Goal: Check status: Check status

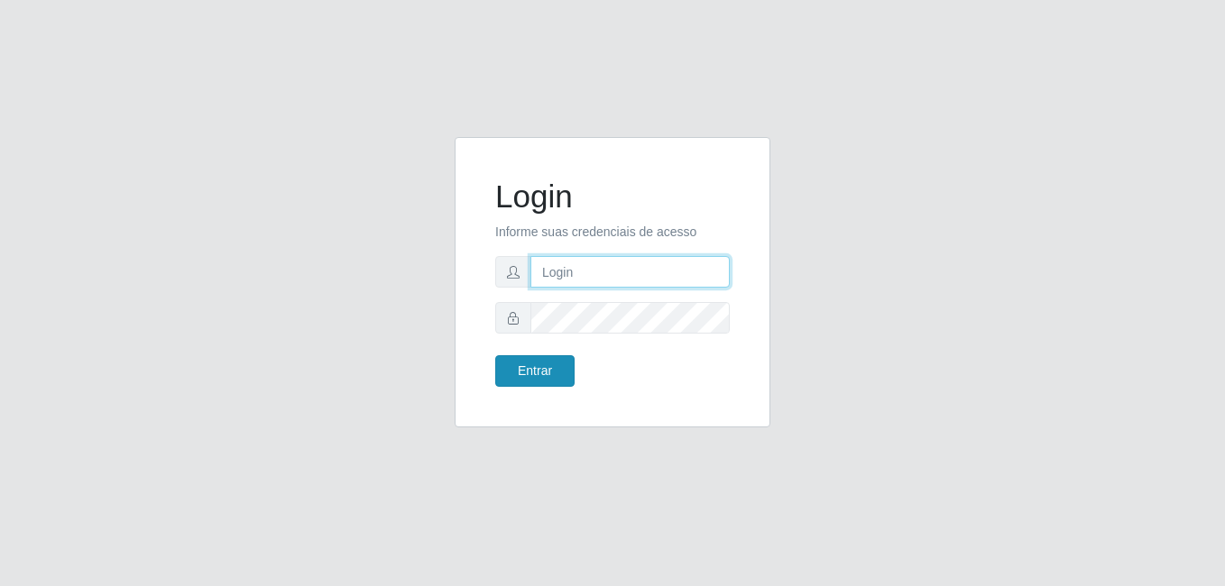
type input "samarab8@iwof"
click at [540, 373] on button "Entrar" at bounding box center [534, 371] width 79 height 32
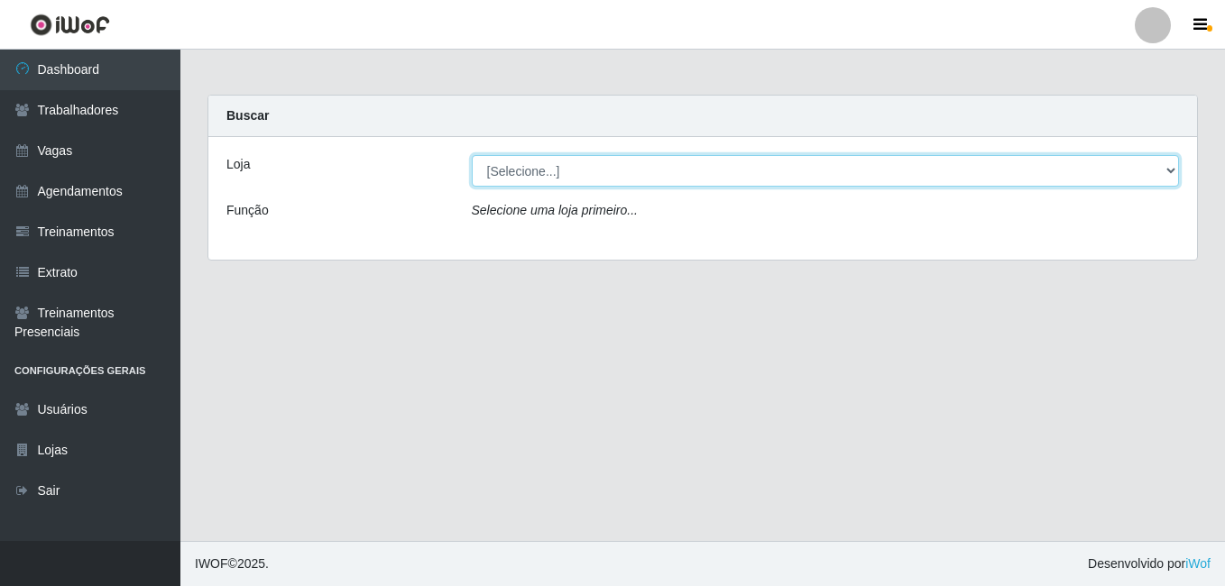
click at [869, 164] on select "[Selecione...] Bemais Supermercados - B8 [PERSON_NAME]" at bounding box center [826, 171] width 708 height 32
select select "413"
click at [472, 155] on select "[Selecione...] Bemais Supermercados - B8 [PERSON_NAME]" at bounding box center [826, 171] width 708 height 32
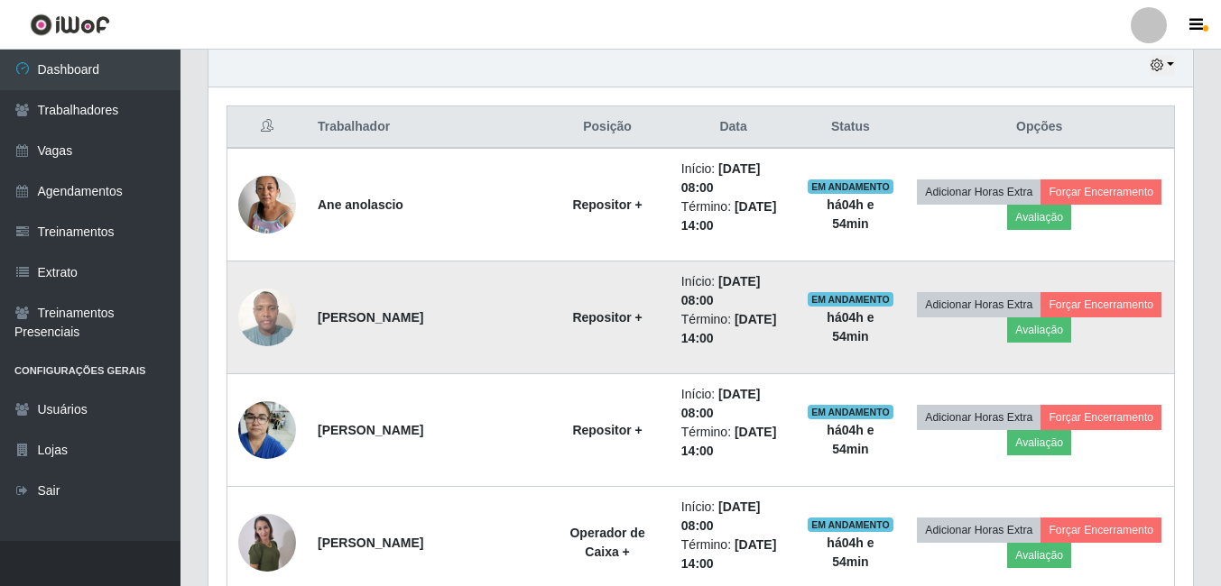
scroll to position [471, 0]
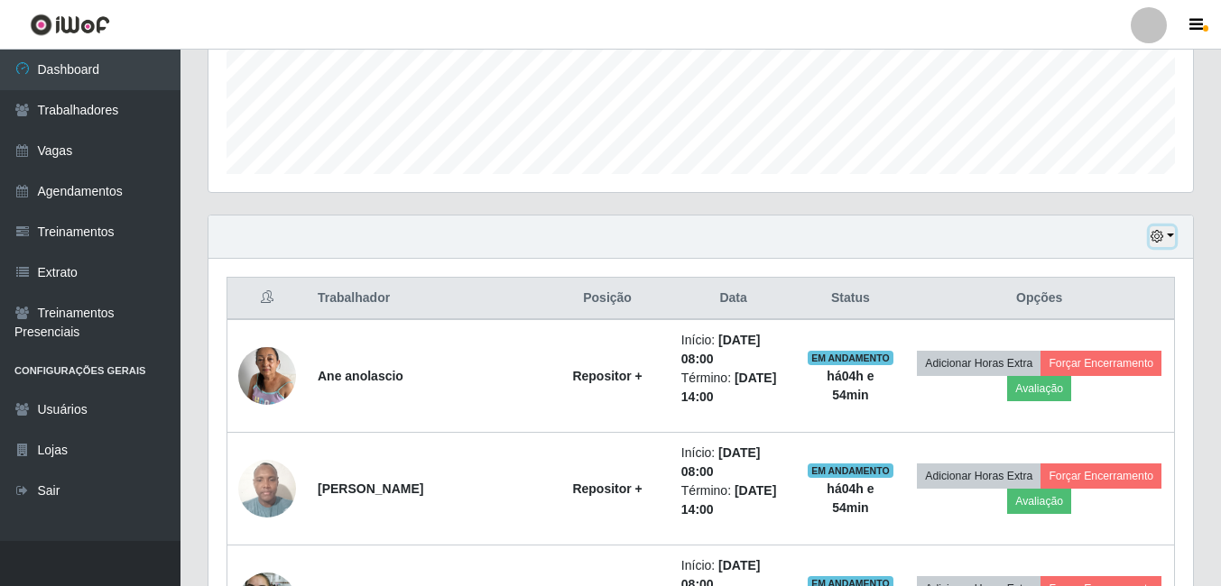
click at [1167, 232] on button "button" at bounding box center [1161, 236] width 25 height 21
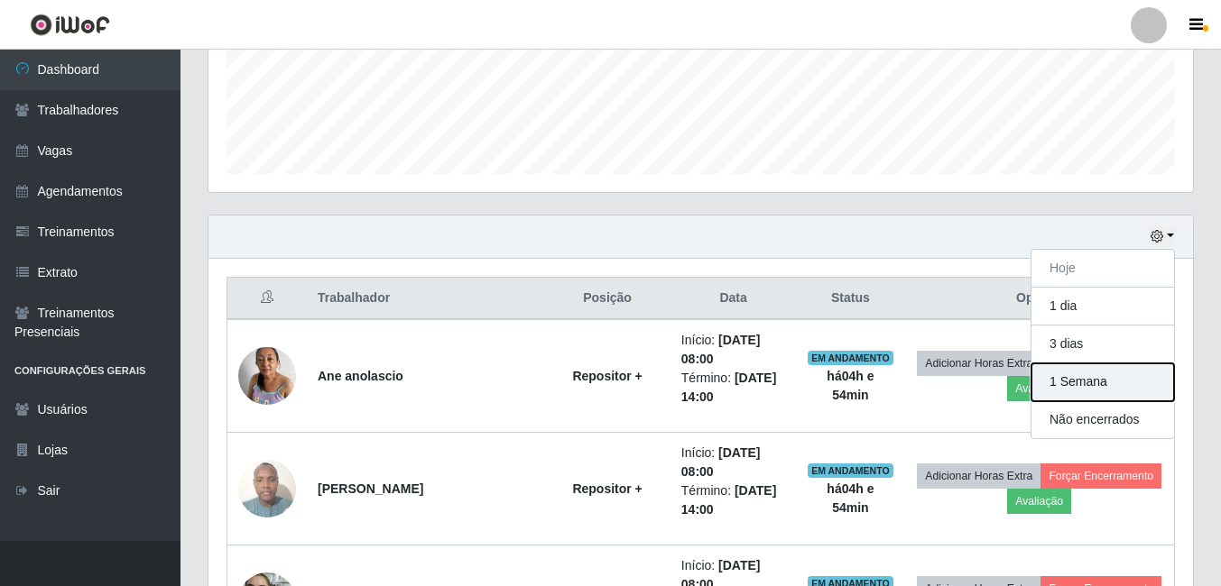
click at [1084, 388] on button "1 Semana" at bounding box center [1102, 383] width 143 height 38
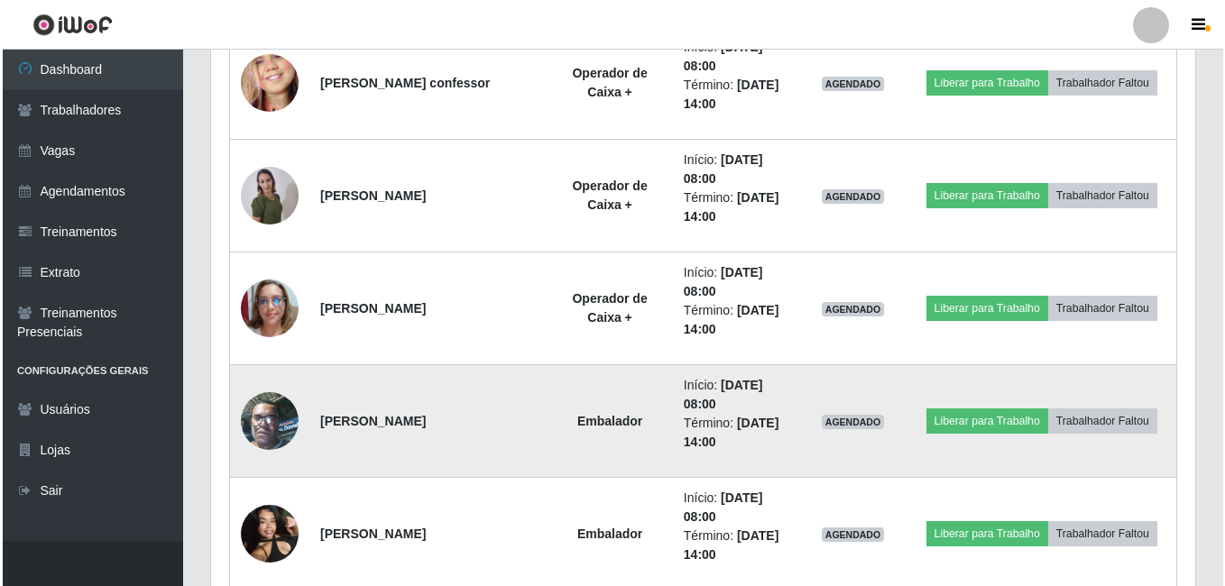
scroll to position [2546, 0]
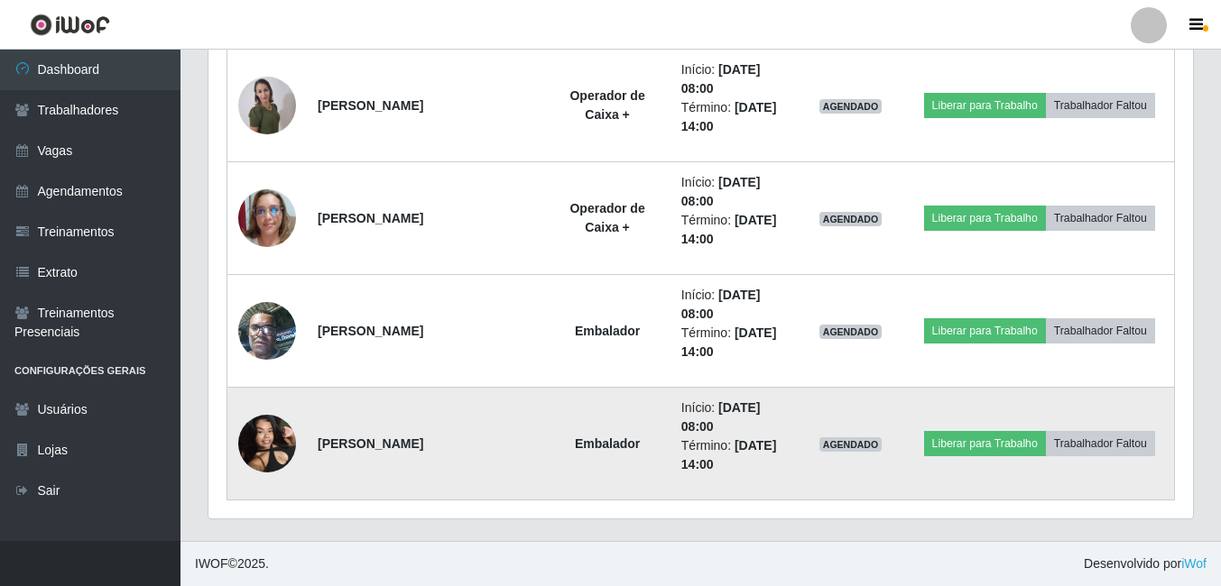
click at [272, 447] on img at bounding box center [267, 443] width 58 height 77
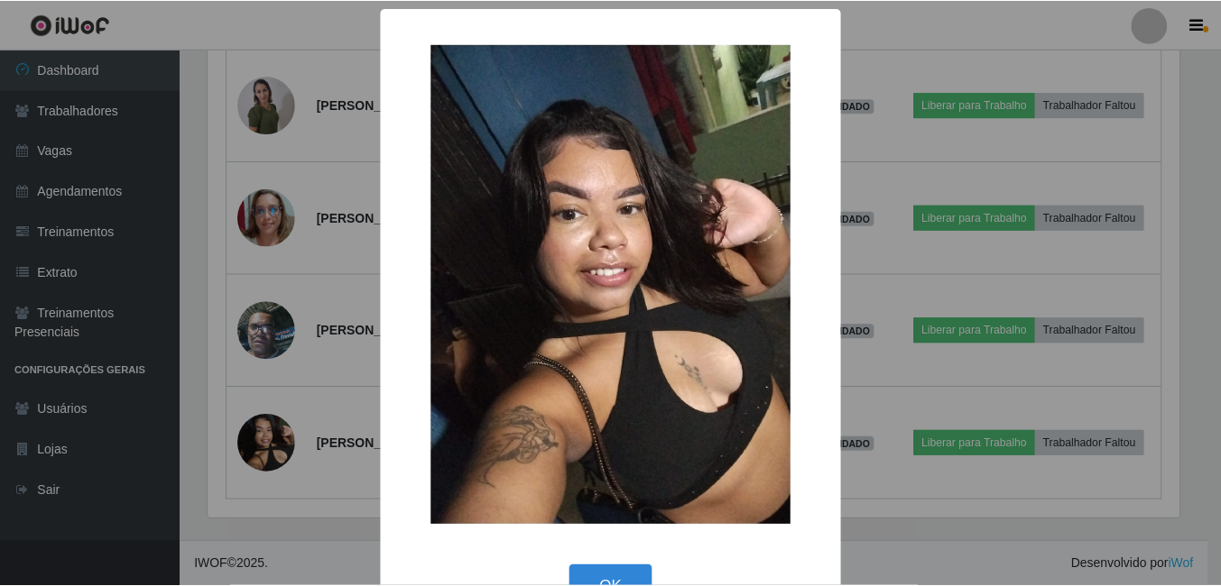
scroll to position [374, 975]
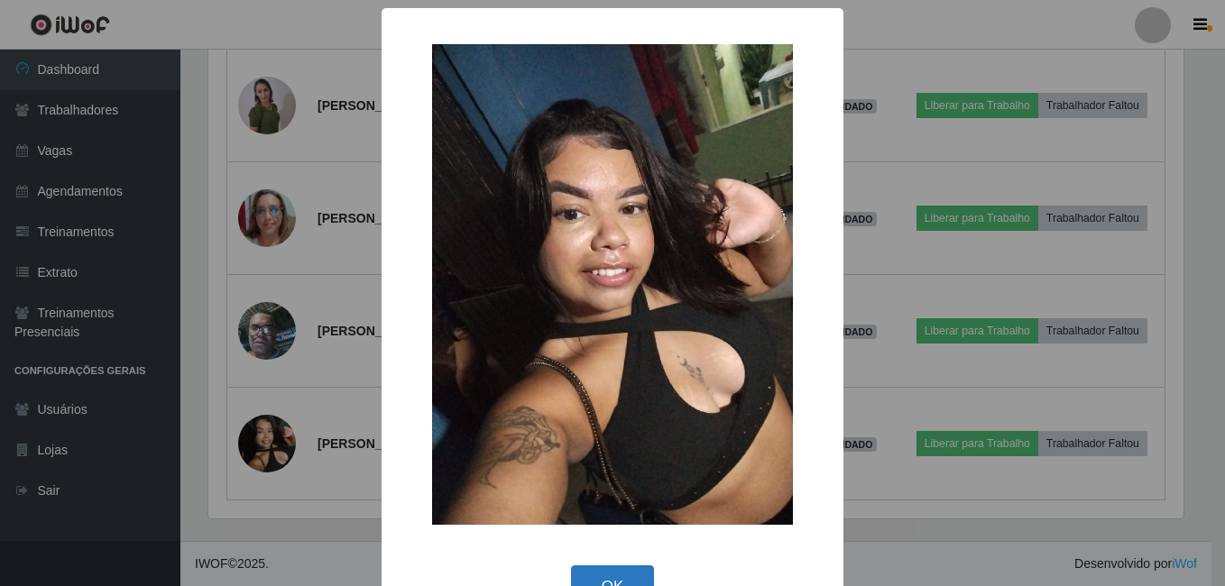
click at [624, 573] on button "OK" at bounding box center [613, 587] width 84 height 42
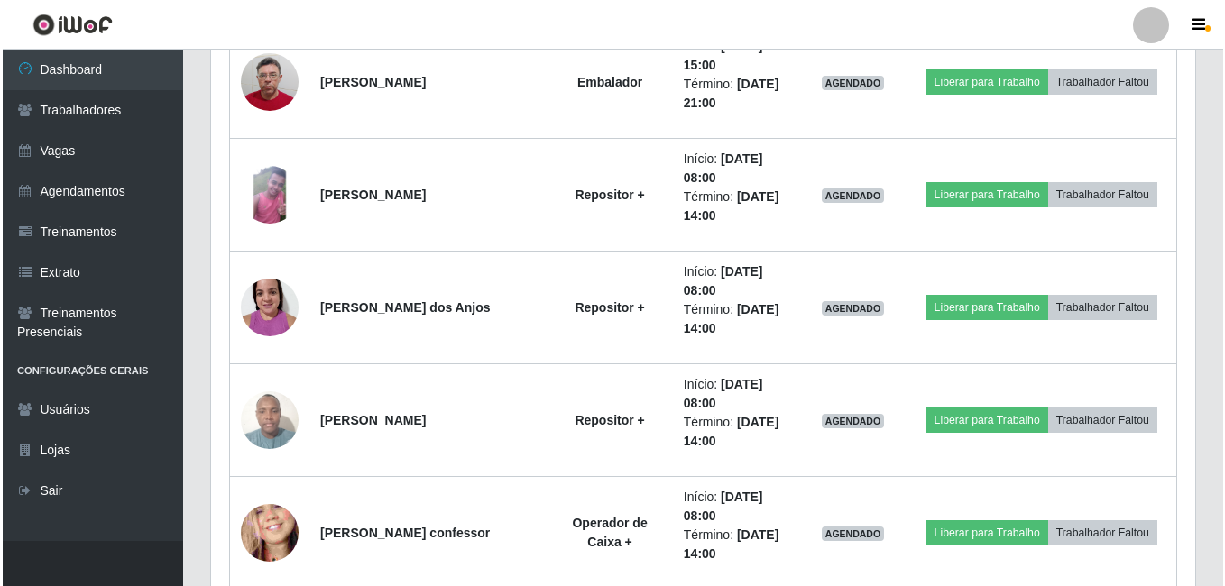
scroll to position [2005, 0]
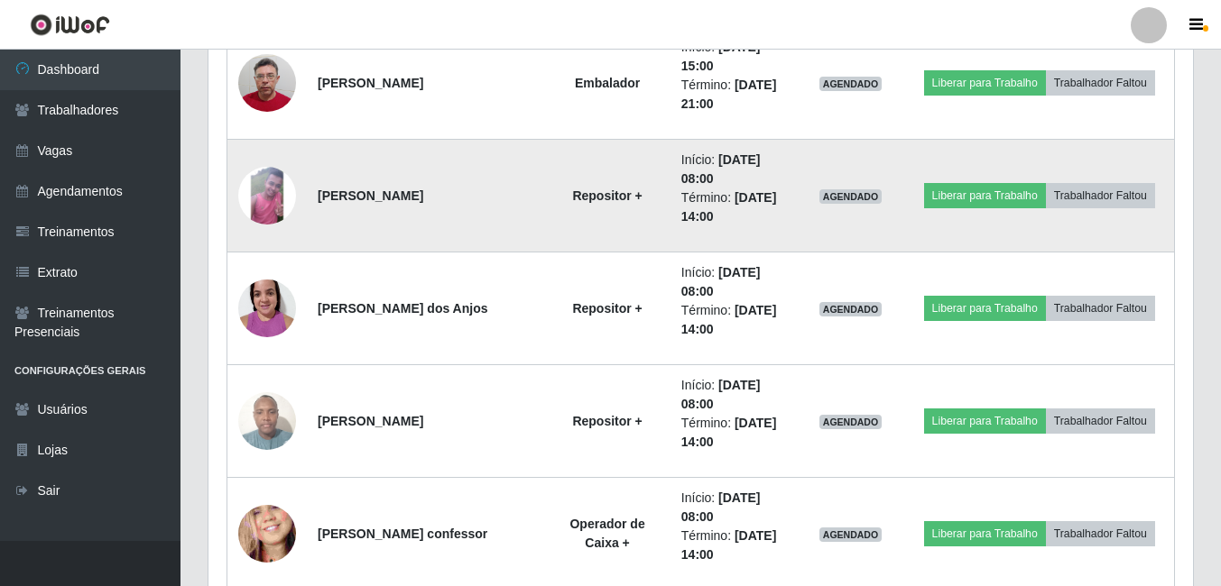
click at [266, 208] on img at bounding box center [267, 196] width 58 height 58
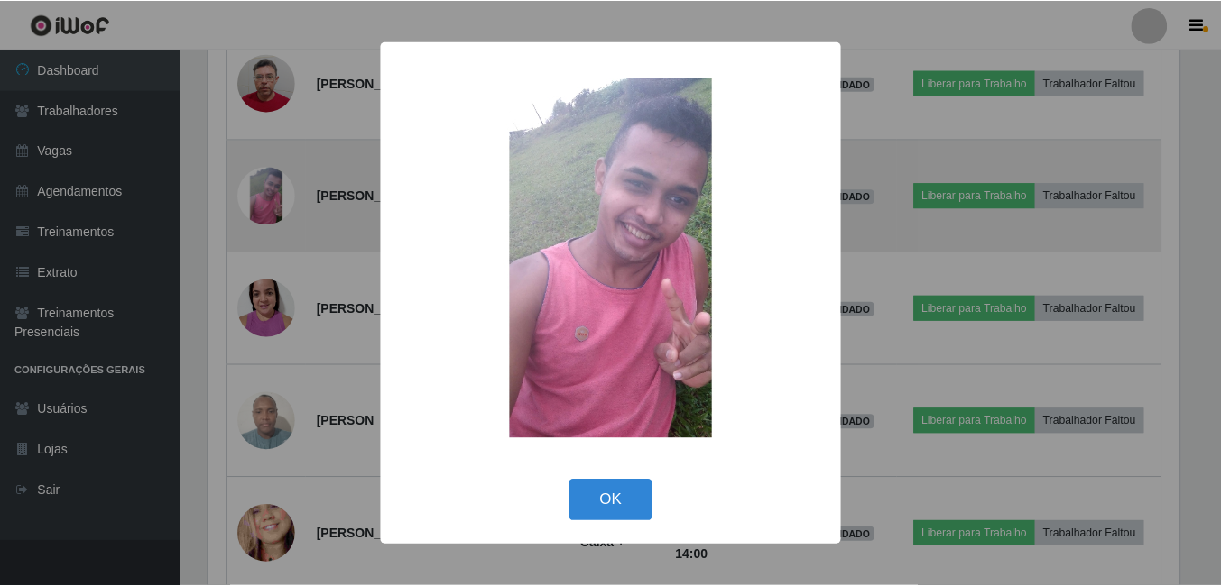
scroll to position [374, 975]
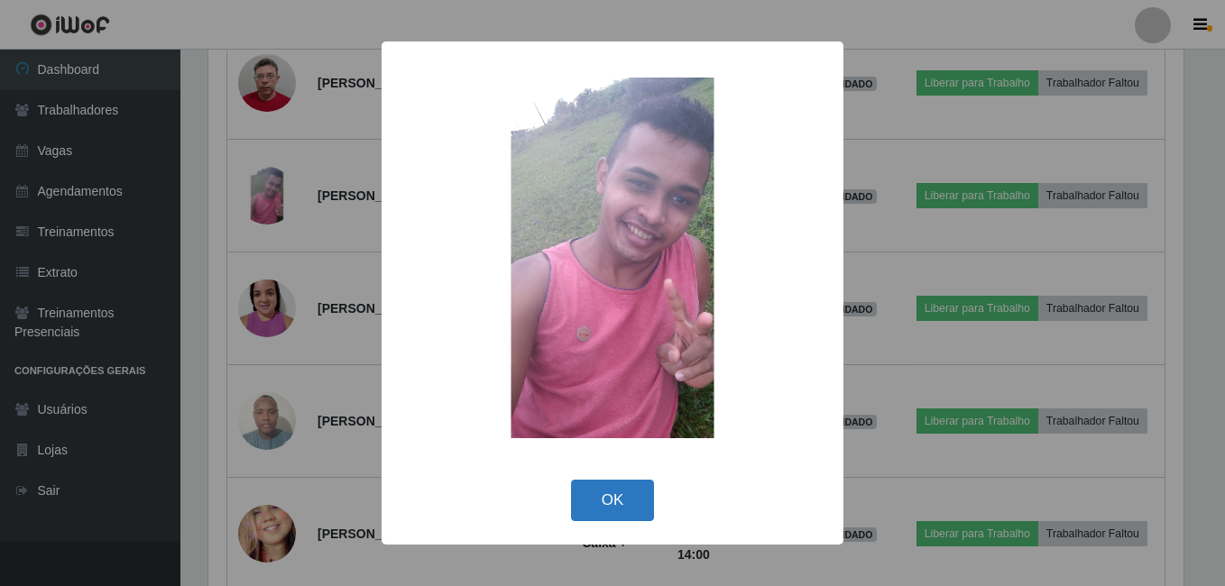
click at [613, 488] on button "OK" at bounding box center [613, 501] width 84 height 42
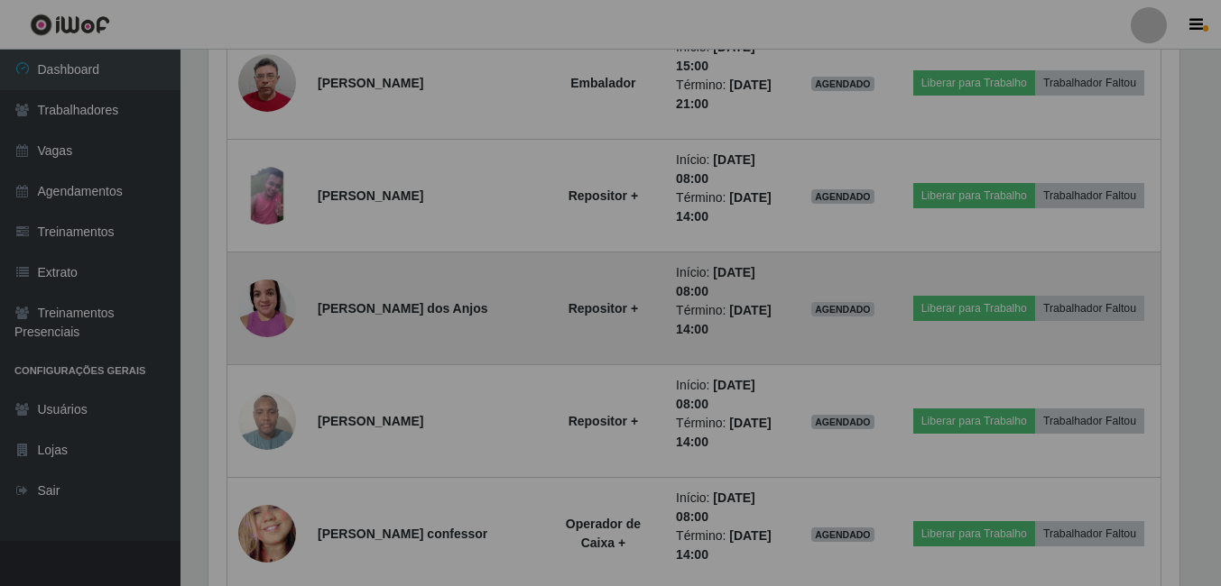
scroll to position [374, 984]
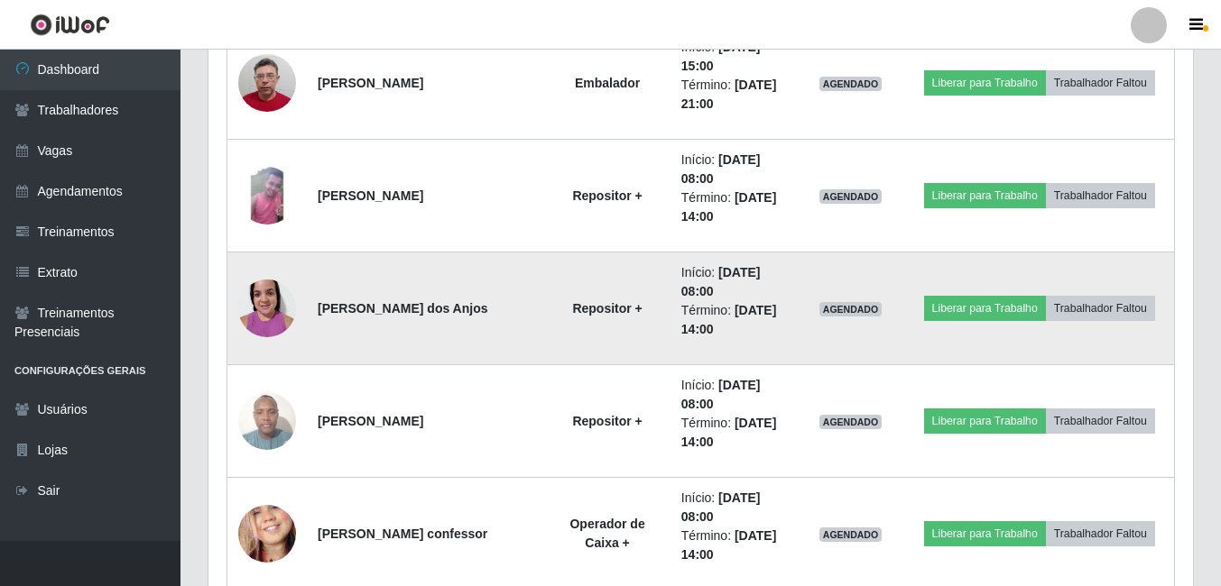
click at [269, 305] on img at bounding box center [267, 308] width 58 height 77
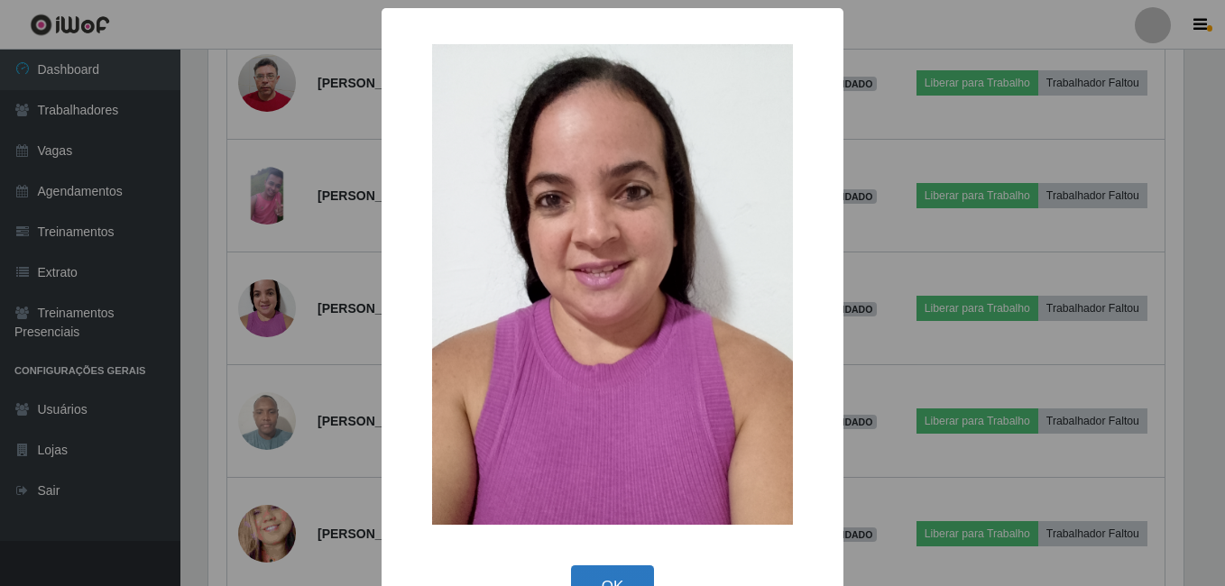
click at [601, 578] on button "OK" at bounding box center [613, 587] width 84 height 42
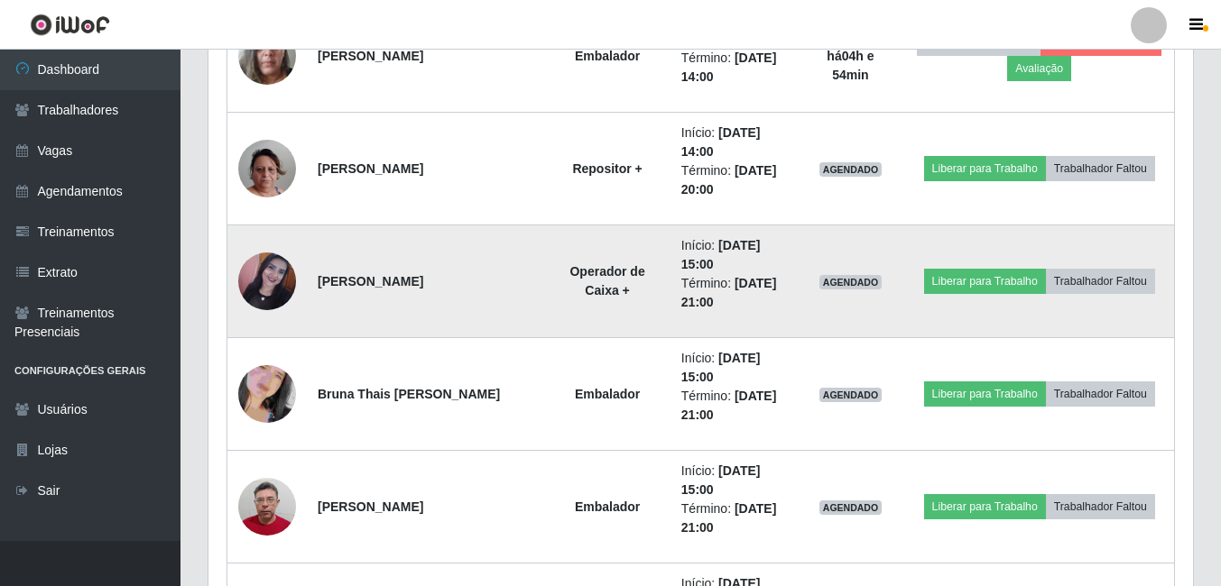
scroll to position [1373, 0]
